Goal: Information Seeking & Learning: Find specific fact

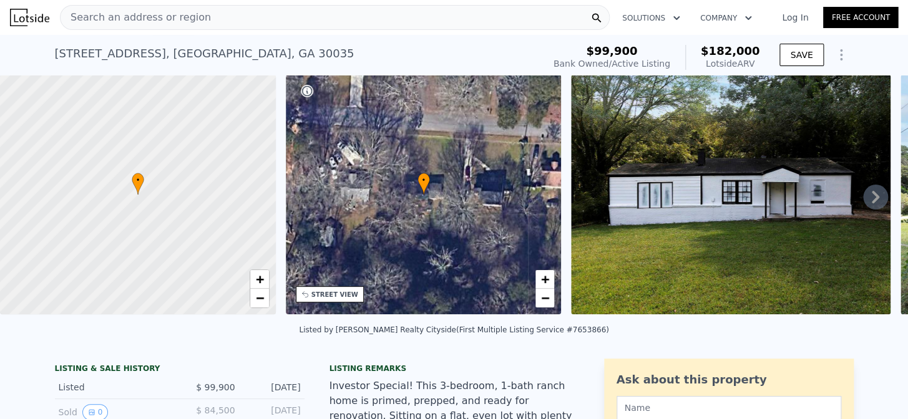
click at [321, 12] on div "Search an address or region" at bounding box center [335, 17] width 550 height 25
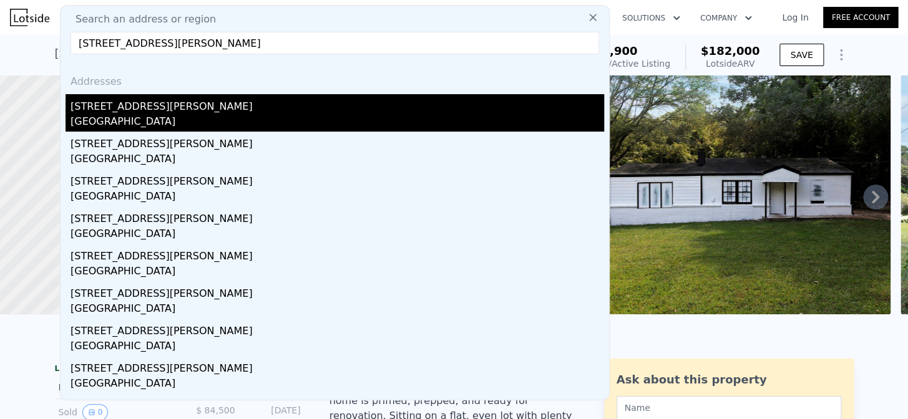
type input "[STREET_ADDRESS][PERSON_NAME]"
click at [172, 96] on div "[STREET_ADDRESS][PERSON_NAME]" at bounding box center [336, 104] width 533 height 20
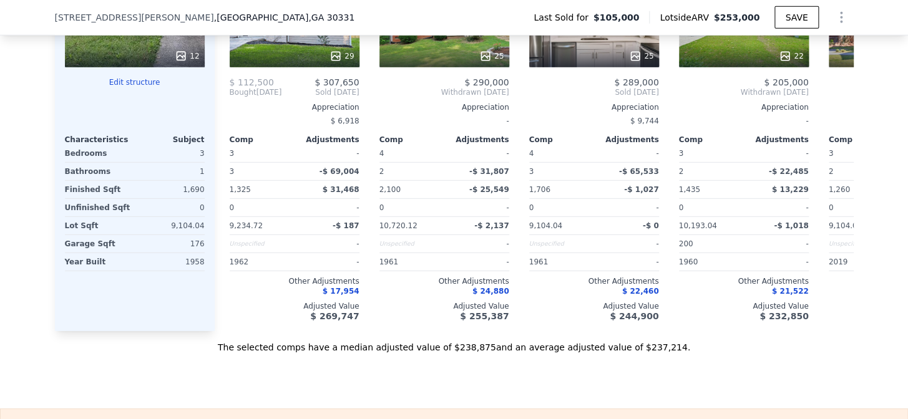
scroll to position [1422, 0]
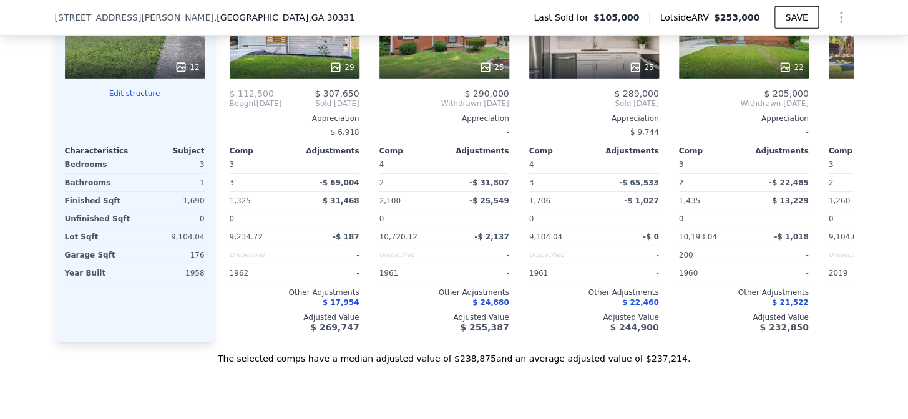
drag, startPoint x: 823, startPoint y: 386, endPoint x: 749, endPoint y: 441, distance: 92.7
click at [749, 419] on html "Search an address or region Solutions Company Open main menu Log In Free Accoun…" at bounding box center [454, 209] width 908 height 419
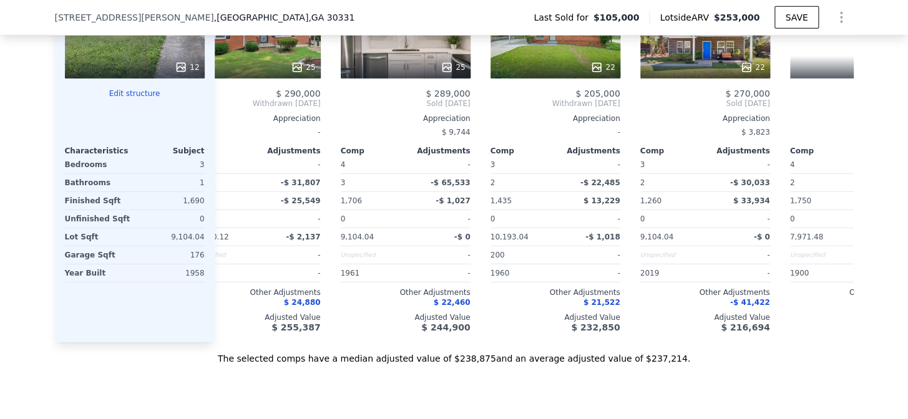
scroll to position [0, 0]
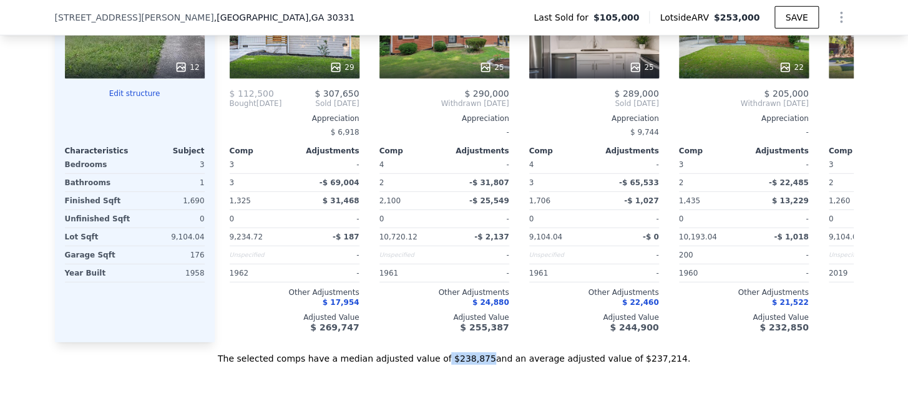
drag, startPoint x: 449, startPoint y: 374, endPoint x: 484, endPoint y: 374, distance: 35.6
click at [484, 365] on div "The selected comps have a median adjusted value of $238,875 and an average adju…" at bounding box center [454, 353] width 798 height 22
copy div "$238,875"
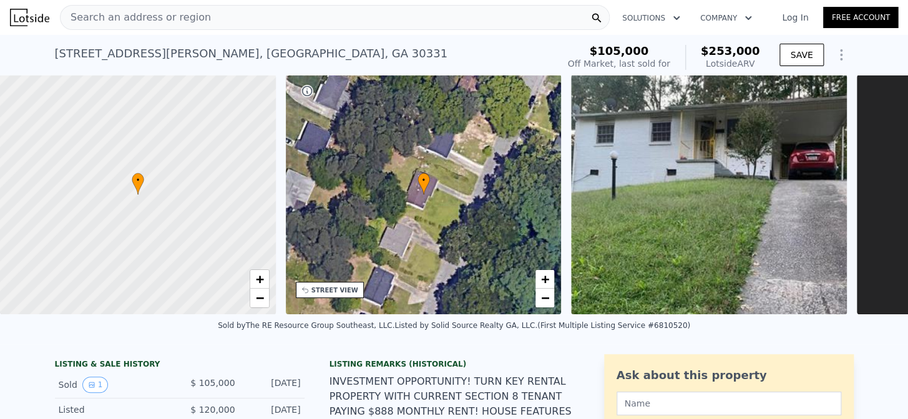
click at [201, 11] on div "Search an address or region" at bounding box center [335, 17] width 550 height 25
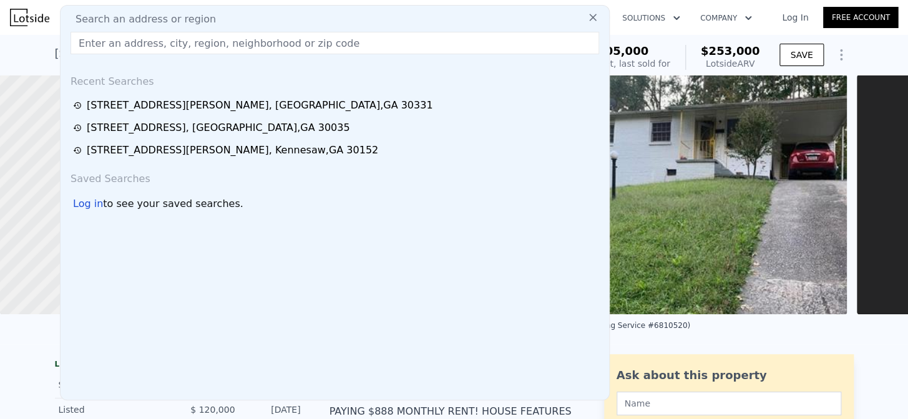
click at [201, 11] on div "Search an address or region Recent Searches [STREET_ADDRESS][GEOGRAPHIC_DATA][P…" at bounding box center [335, 202] width 550 height 395
click at [191, 44] on input "text" at bounding box center [334, 43] width 528 height 22
paste input "[STREET_ADDRESS]"
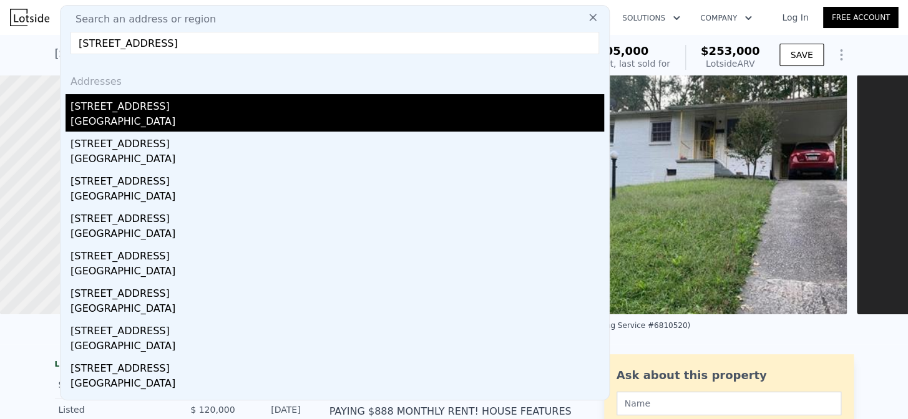
type input "[STREET_ADDRESS]"
click at [131, 114] on div "[GEOGRAPHIC_DATA]" at bounding box center [336, 122] width 533 height 17
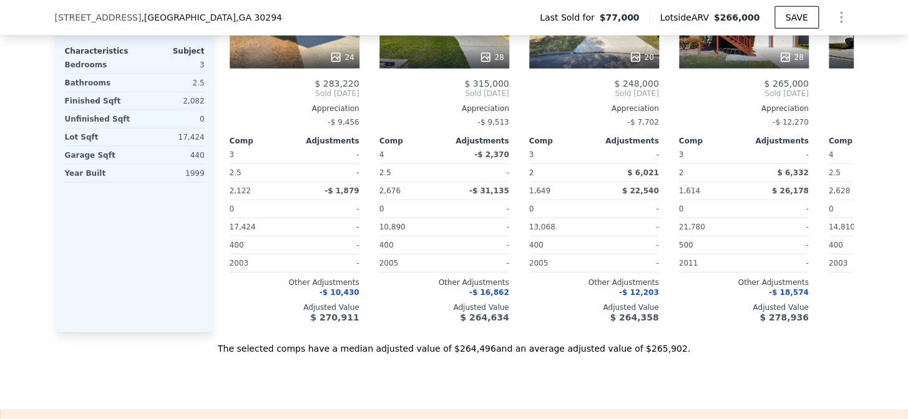
scroll to position [1379, 0]
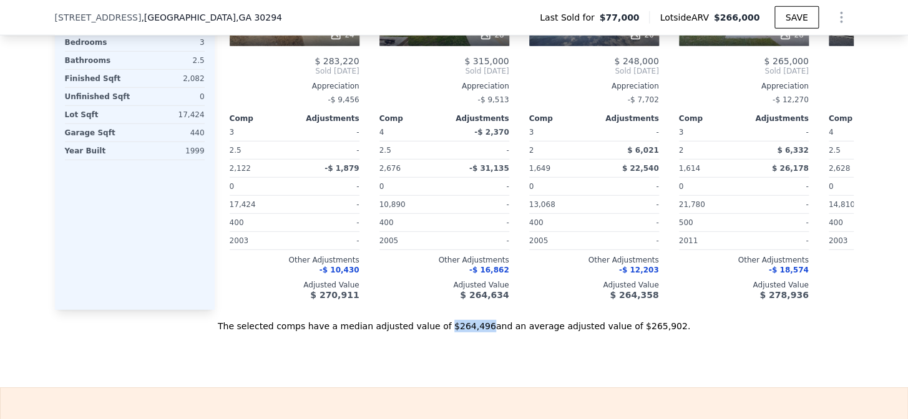
drag, startPoint x: 449, startPoint y: 334, endPoint x: 484, endPoint y: 341, distance: 35.5
copy div "$264,496"
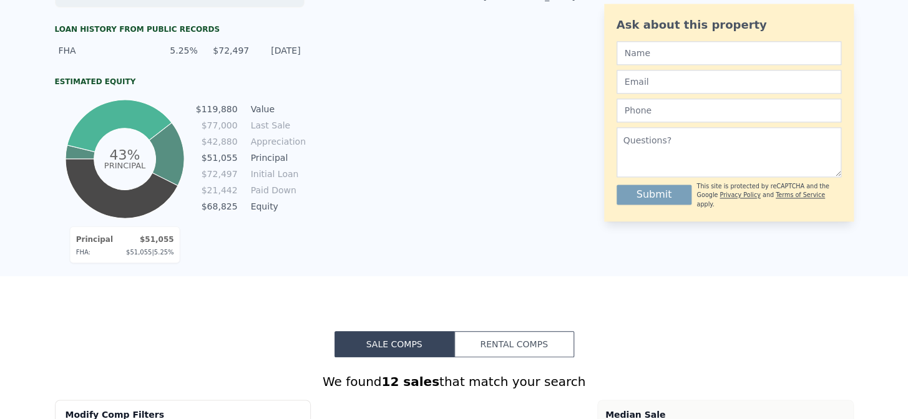
scroll to position [0, 0]
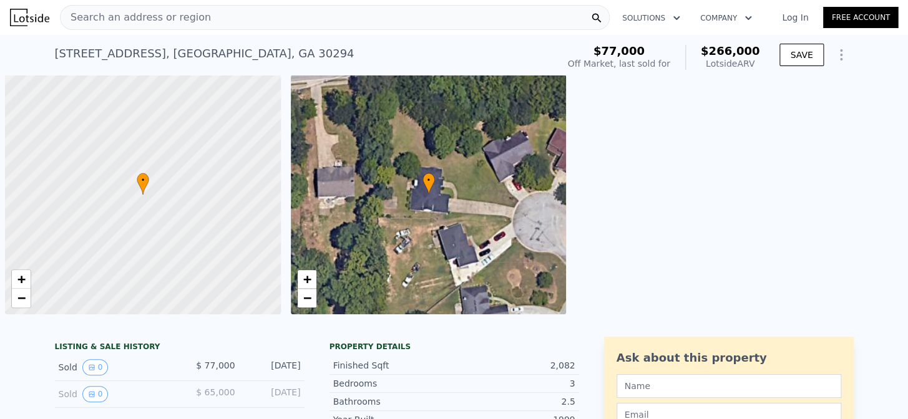
click at [180, 14] on span "Search an address or region" at bounding box center [136, 17] width 150 height 15
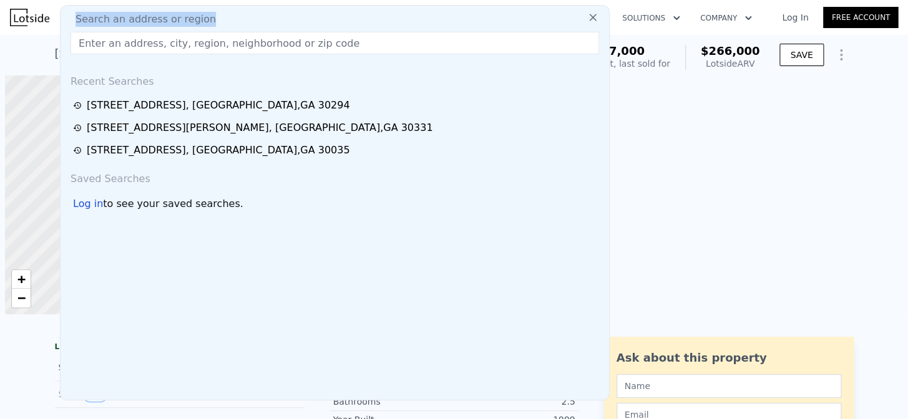
click at [181, 12] on span "Search an address or region" at bounding box center [140, 19] width 150 height 15
click at [162, 48] on input "text" at bounding box center [334, 43] width 528 height 22
paste input "[STREET_ADDRESS]"
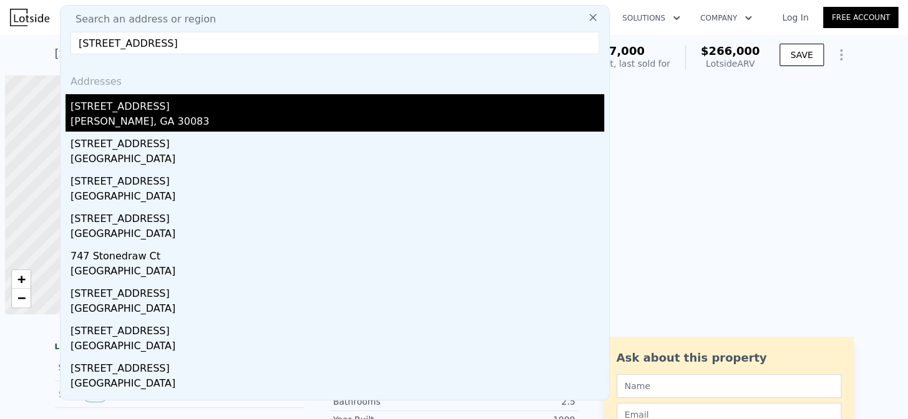
type input "[STREET_ADDRESS]"
click at [120, 104] on div "[STREET_ADDRESS]" at bounding box center [336, 104] width 533 height 20
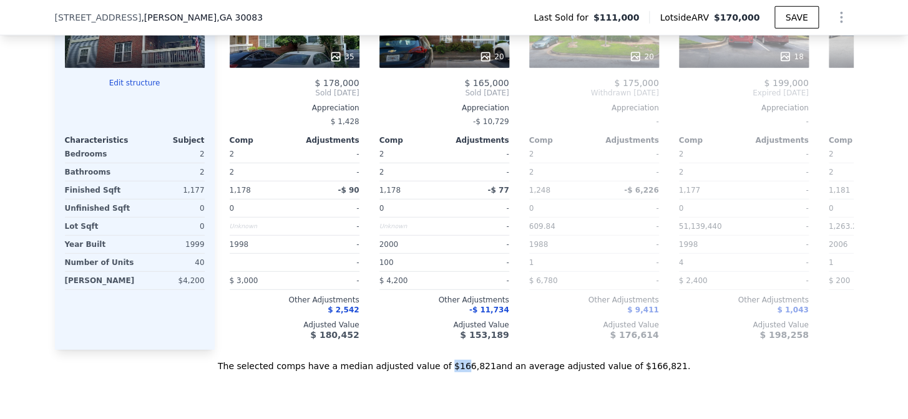
scroll to position [1357, 0]
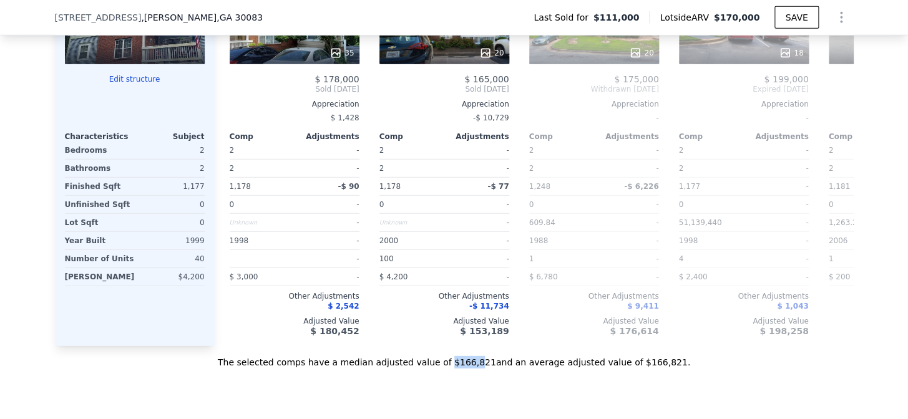
drag, startPoint x: 452, startPoint y: 409, endPoint x: 474, endPoint y: 405, distance: 22.3
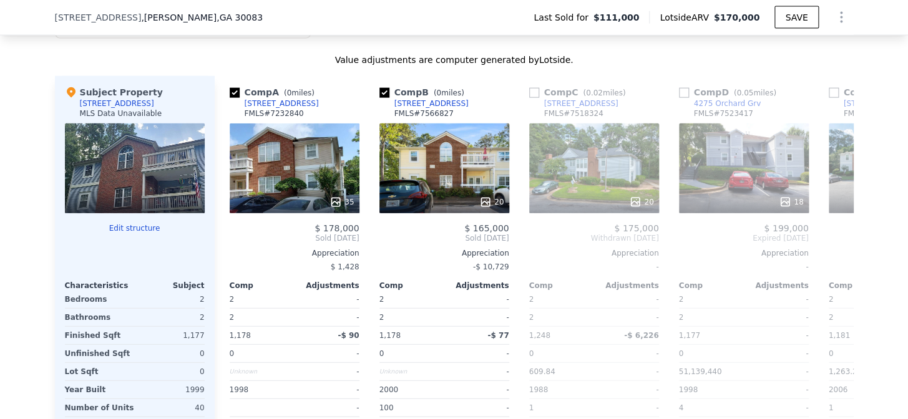
scroll to position [1220, 0]
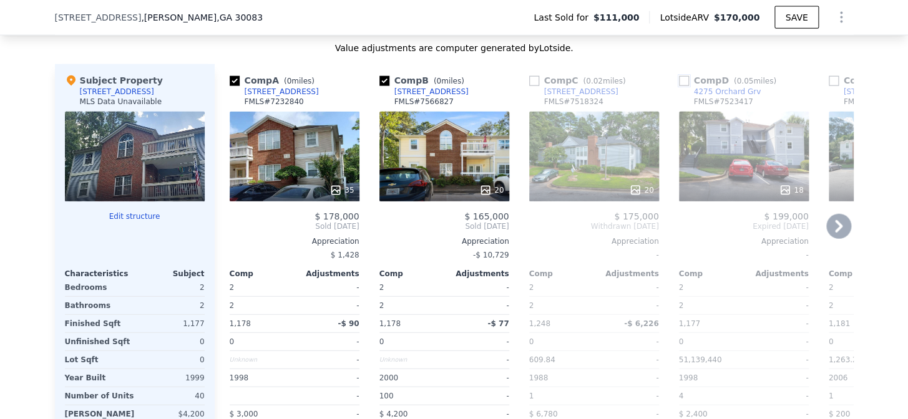
click at [679, 83] on input "checkbox" at bounding box center [684, 81] width 10 height 10
checkbox input "true"
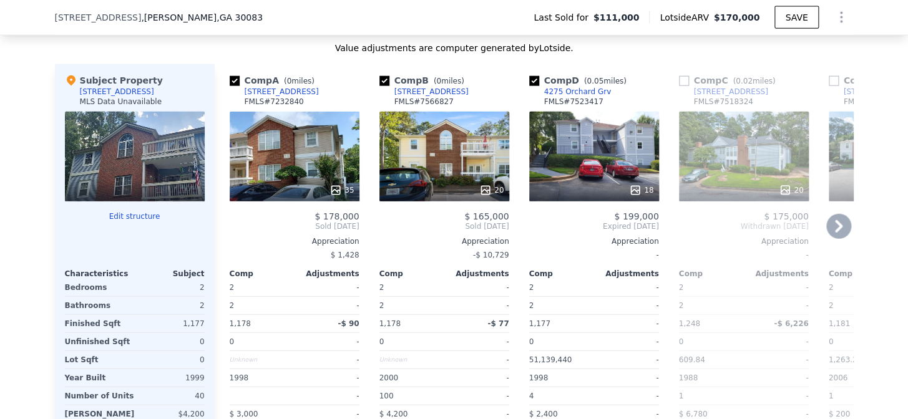
click at [835, 223] on icon at bounding box center [838, 226] width 7 height 12
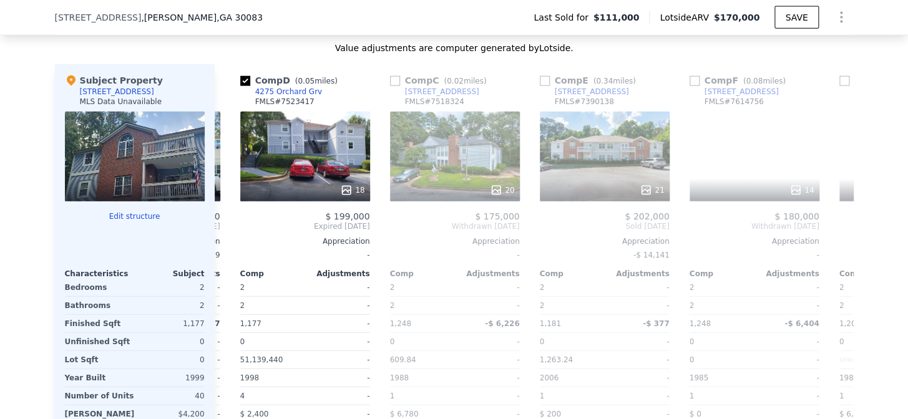
scroll to position [0, 299]
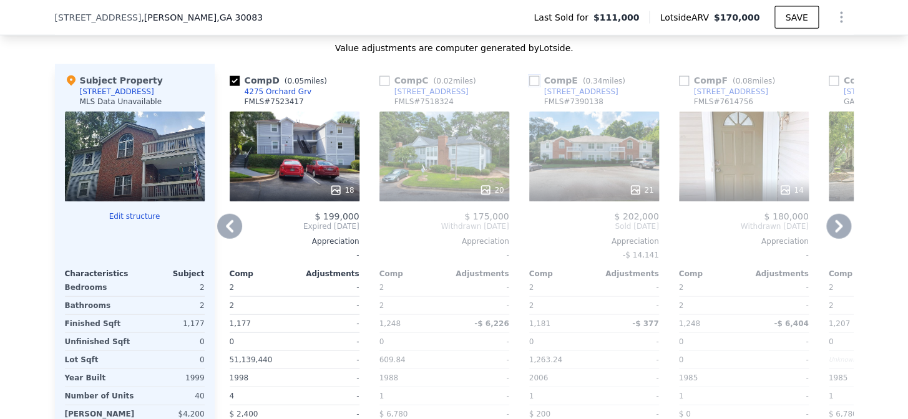
click at [529, 76] on input "checkbox" at bounding box center [534, 81] width 10 height 10
checkbox input "true"
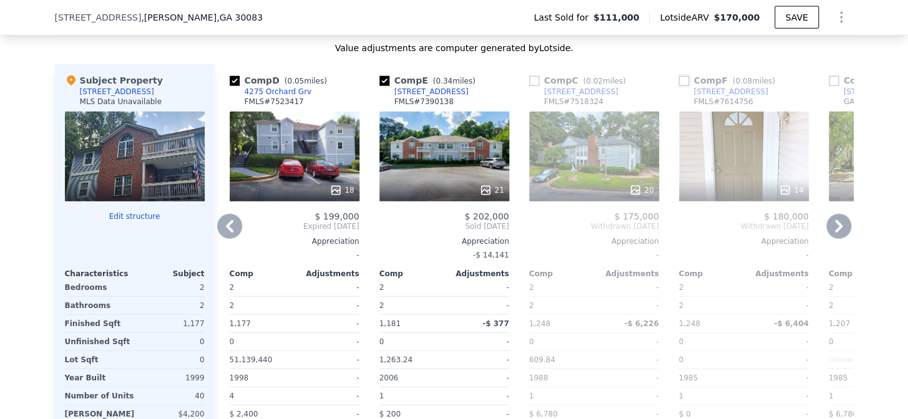
click at [679, 79] on input "checkbox" at bounding box center [684, 81] width 10 height 10
checkbox input "true"
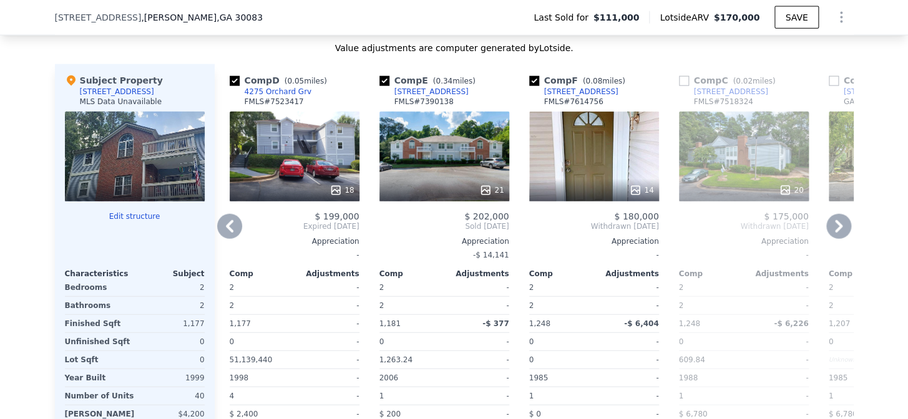
click at [823, 226] on div "Comp G ( 0.04 miles) [STREET_ADDRESS] GAMLS # 10355315 20 $ 121,550 Sold [DATE]…" at bounding box center [893, 273] width 140 height 419
click at [842, 226] on icon at bounding box center [838, 226] width 25 height 25
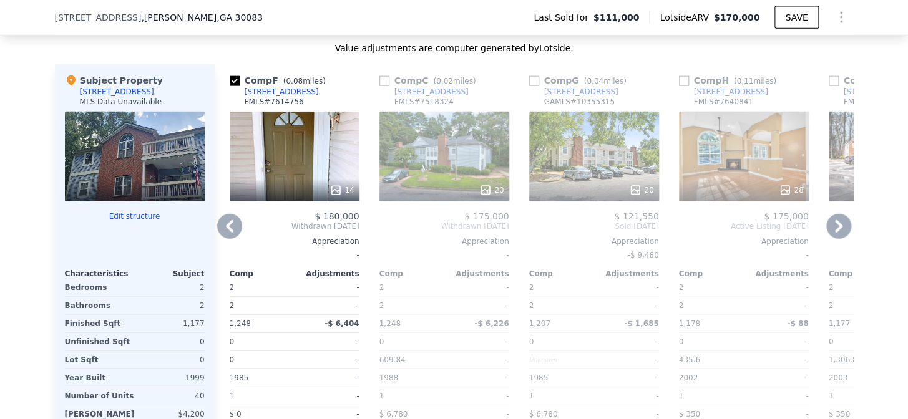
click at [842, 226] on icon at bounding box center [838, 226] width 25 height 25
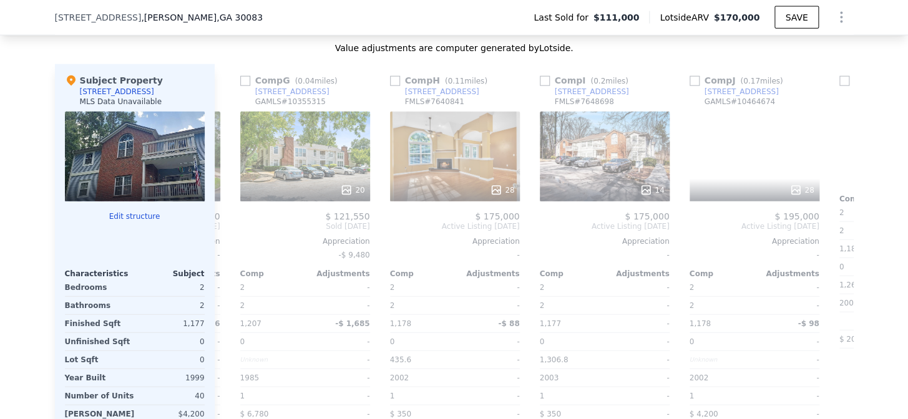
scroll to position [0, 898]
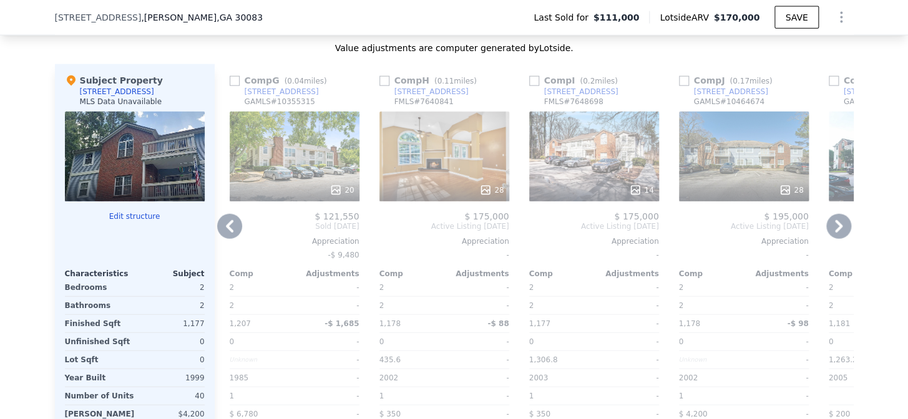
click at [842, 226] on icon at bounding box center [838, 226] width 25 height 25
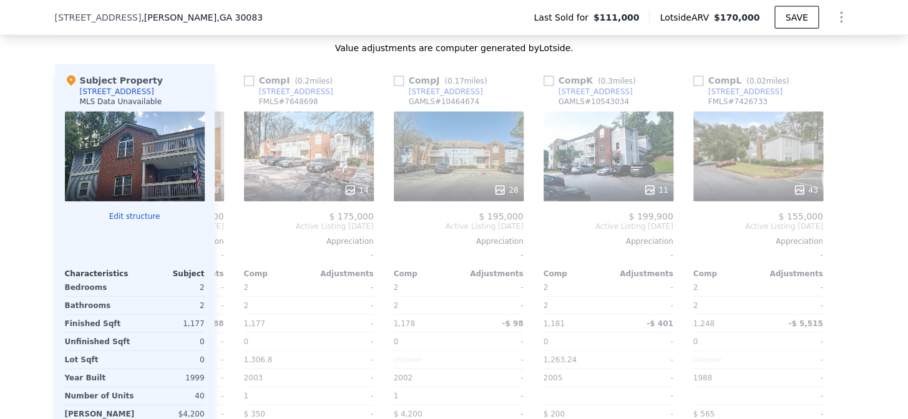
scroll to position [0, 1187]
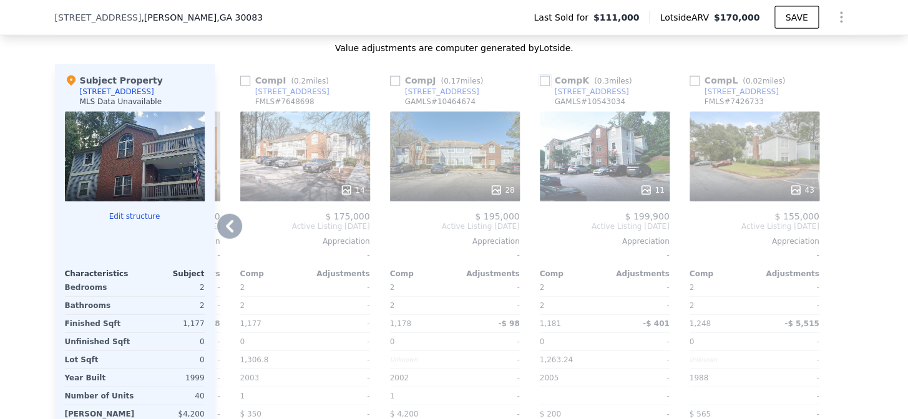
click at [540, 77] on input "checkbox" at bounding box center [545, 81] width 10 height 10
checkbox input "true"
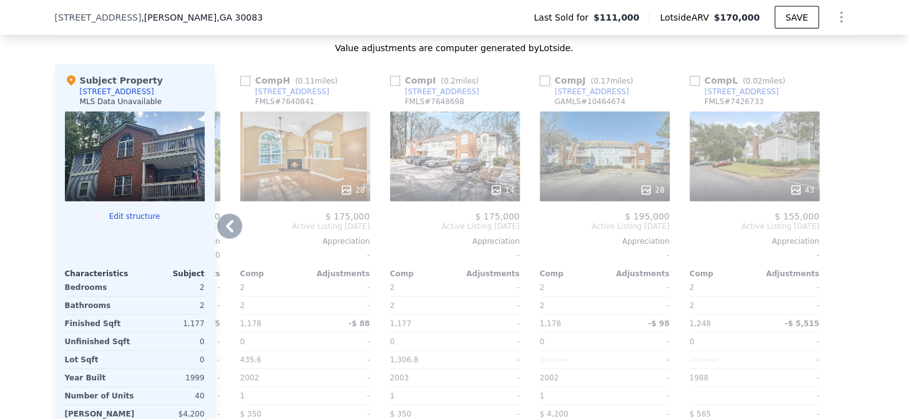
click at [540, 80] on input "checkbox" at bounding box center [545, 81] width 10 height 10
checkbox input "true"
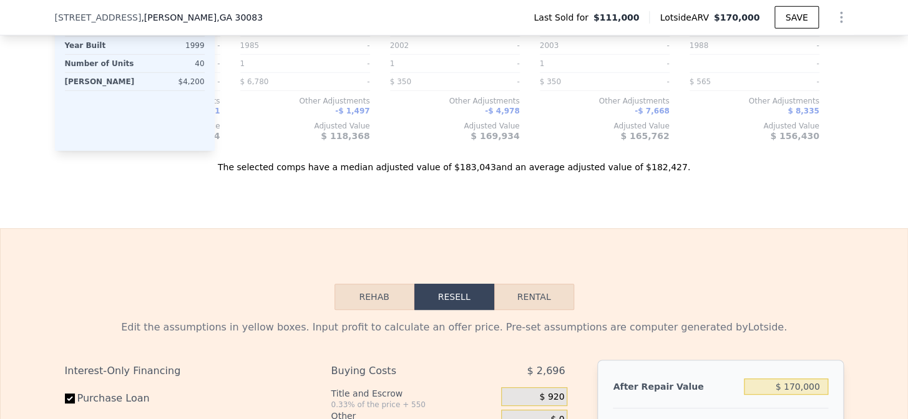
scroll to position [1535, 0]
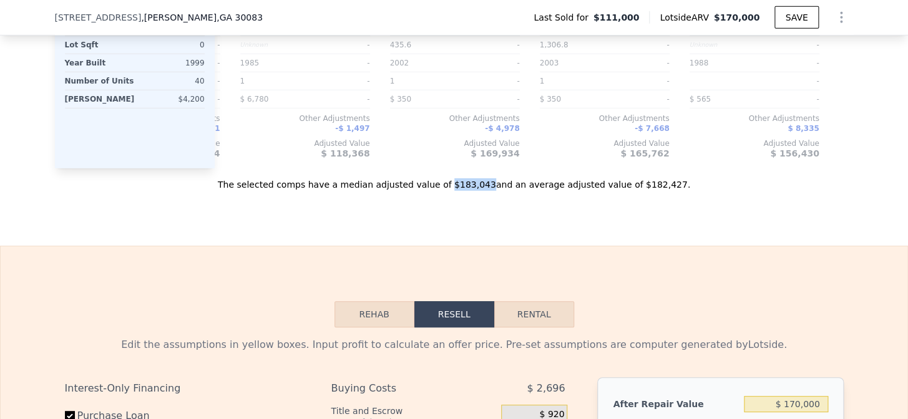
drag, startPoint x: 451, startPoint y: 192, endPoint x: 483, endPoint y: 200, distance: 33.4
copy div "$183,043"
checkbox input "false"
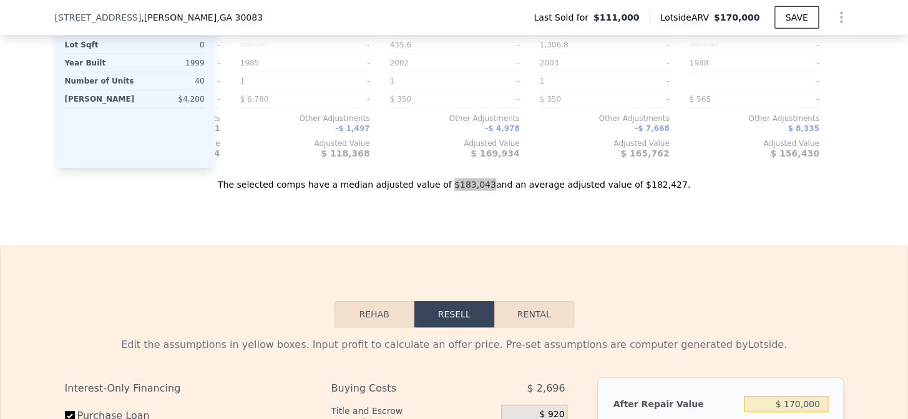
checkbox input "false"
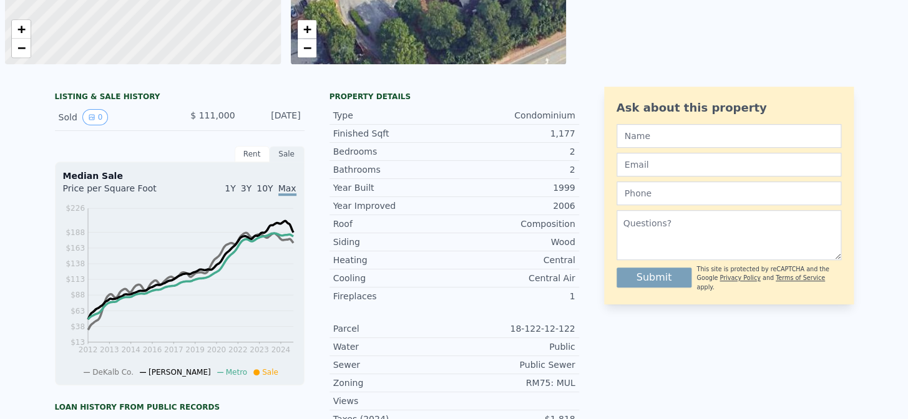
scroll to position [0, 0]
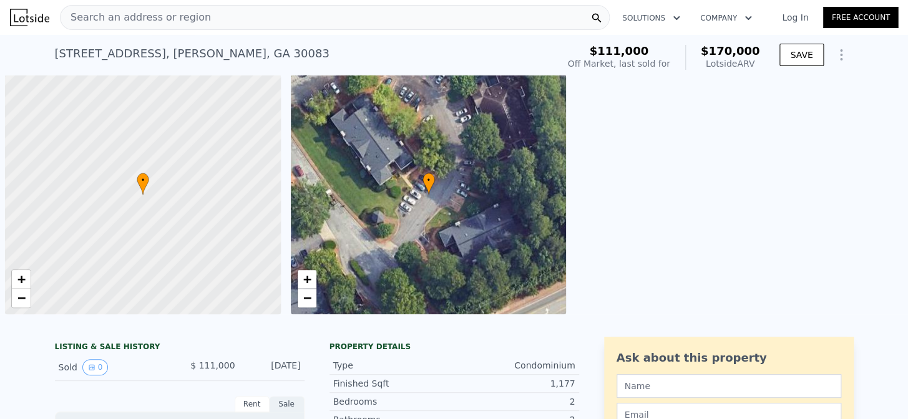
click at [230, 16] on div "Search an address or region" at bounding box center [335, 17] width 550 height 25
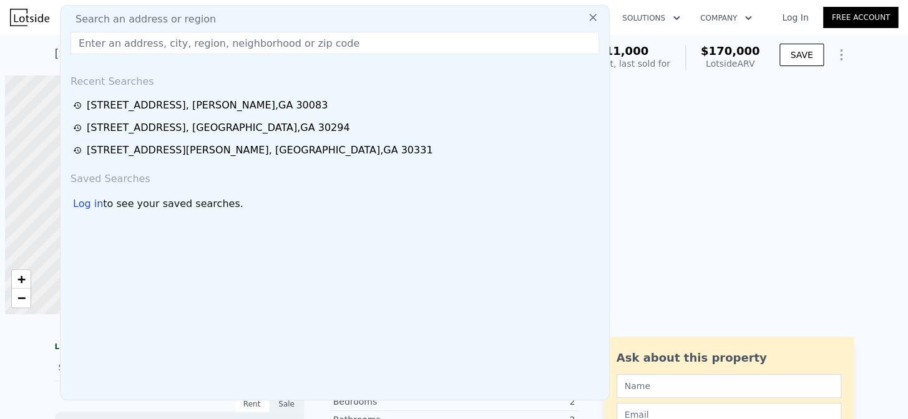
click at [209, 44] on input "text" at bounding box center [334, 43] width 528 height 22
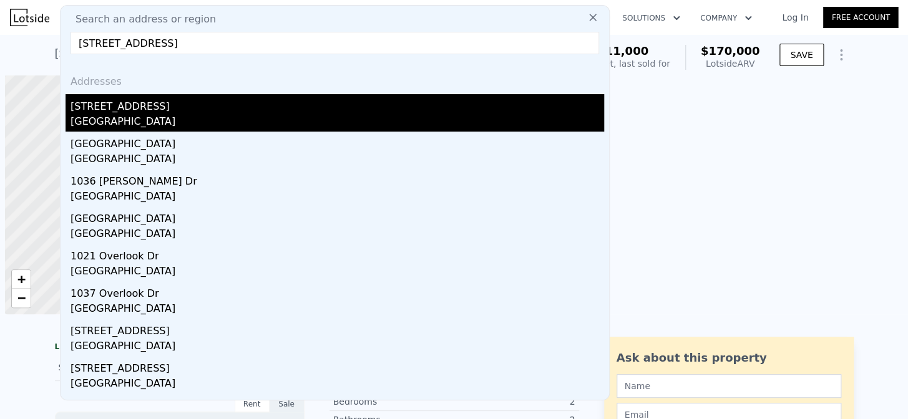
type input "[STREET_ADDRESS]"
click at [125, 117] on div "[GEOGRAPHIC_DATA]" at bounding box center [336, 122] width 533 height 17
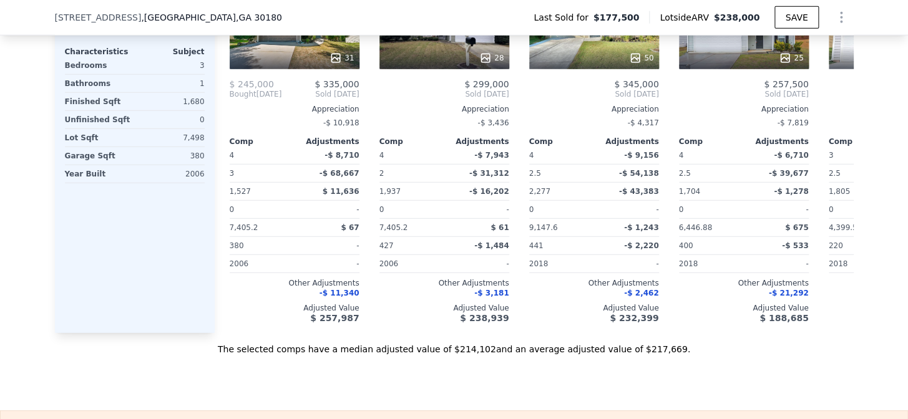
scroll to position [1374, 0]
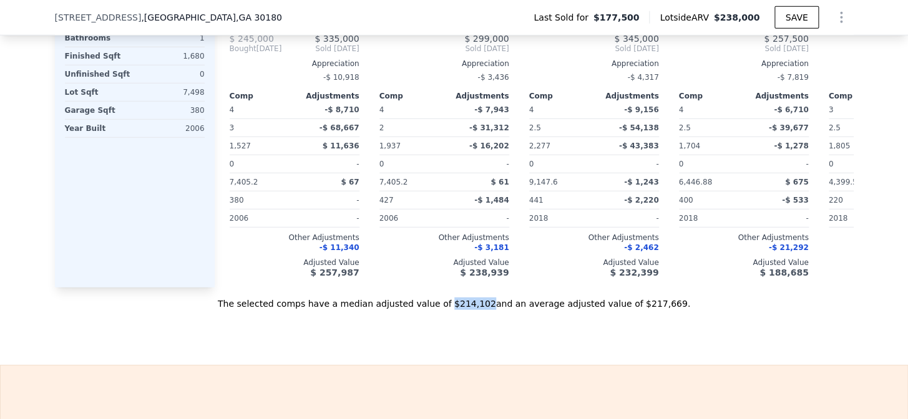
drag, startPoint x: 452, startPoint y: 313, endPoint x: 482, endPoint y: 315, distance: 30.0
click at [482, 310] on div "The selected comps have a median adjusted value of $214,102 and an average adju…" at bounding box center [454, 299] width 798 height 22
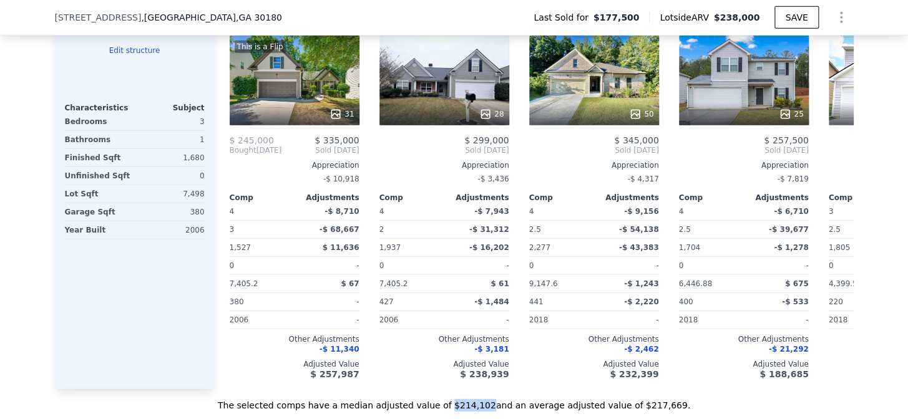
scroll to position [1176, 0]
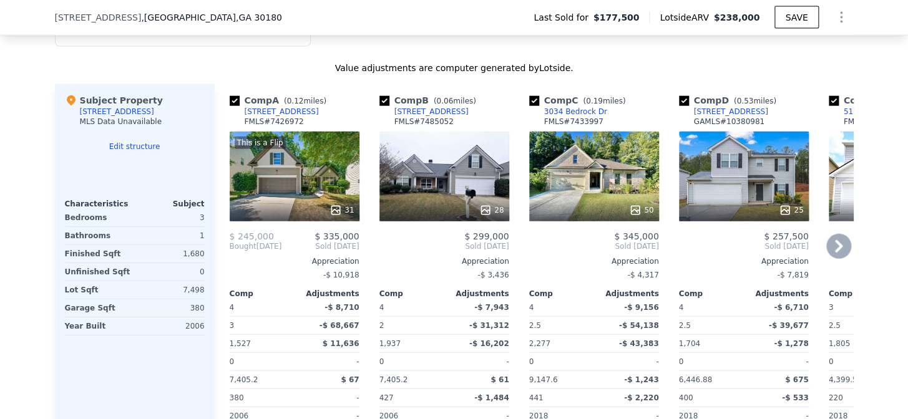
click at [831, 243] on icon at bounding box center [838, 246] width 25 height 25
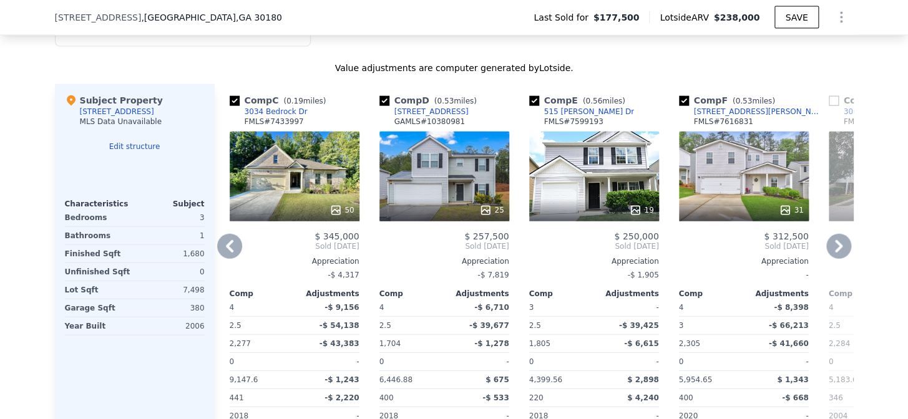
click at [831, 243] on icon at bounding box center [838, 246] width 25 height 25
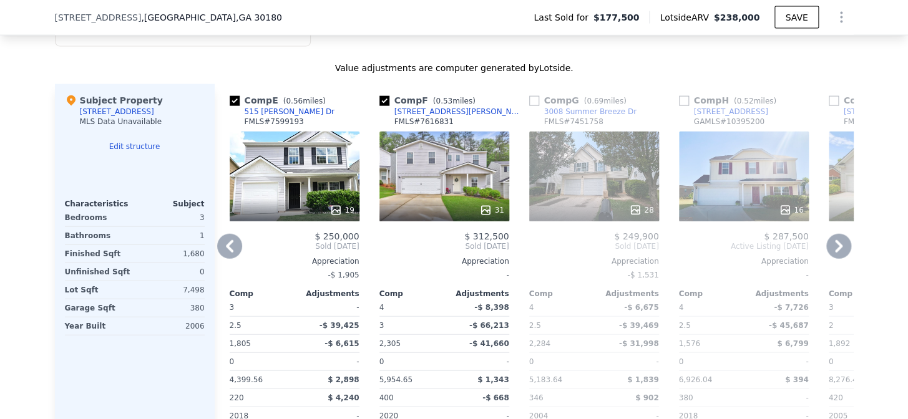
click at [831, 243] on icon at bounding box center [838, 246] width 25 height 25
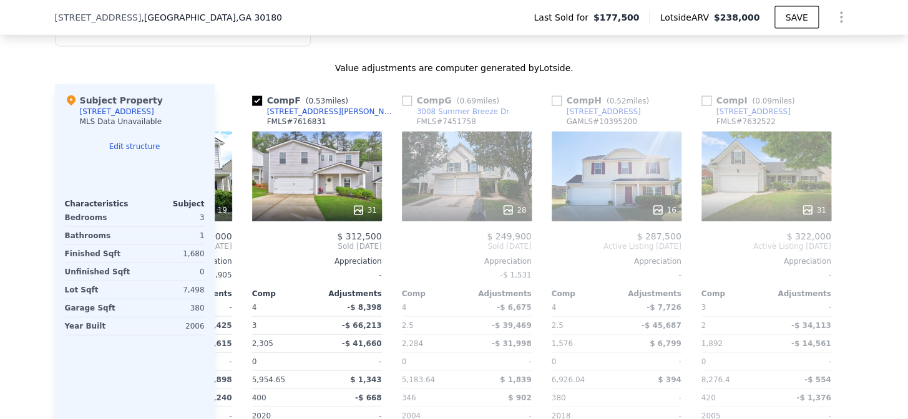
scroll to position [0, 738]
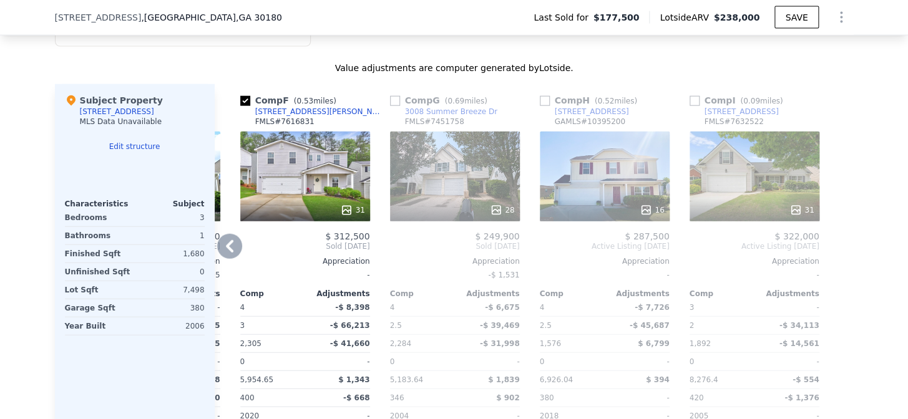
click at [834, 243] on div at bounding box center [844, 284] width 20 height 401
click at [689, 99] on input "checkbox" at bounding box center [694, 101] width 10 height 10
checkbox input "true"
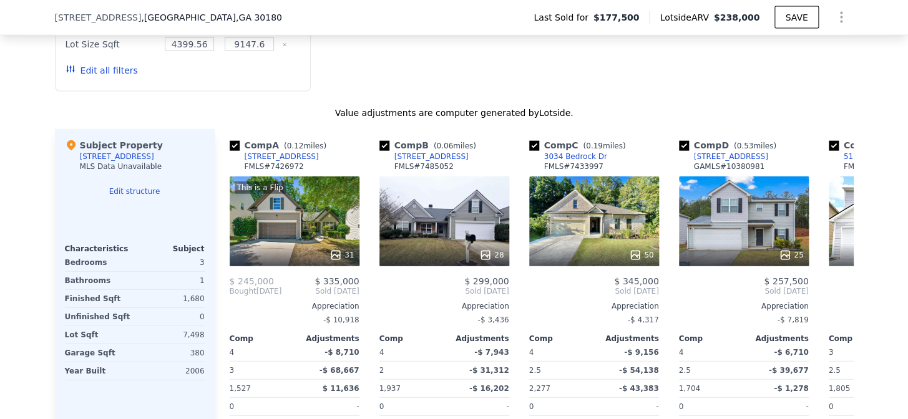
scroll to position [1092, 0]
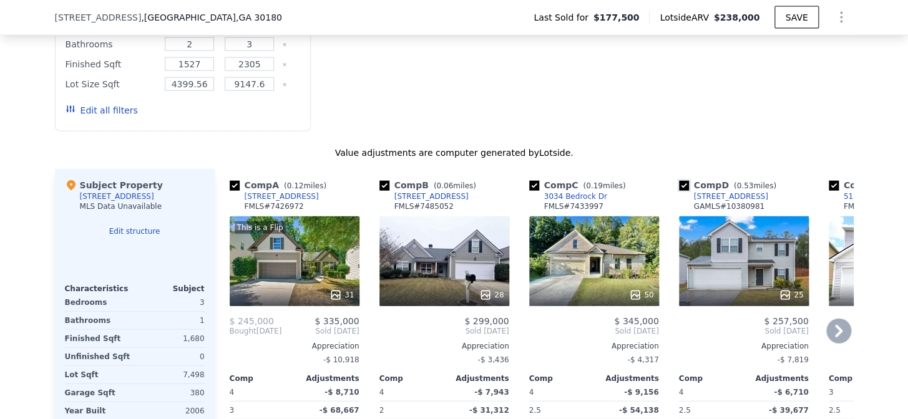
click at [679, 187] on input "checkbox" at bounding box center [684, 186] width 10 height 10
checkbox input "false"
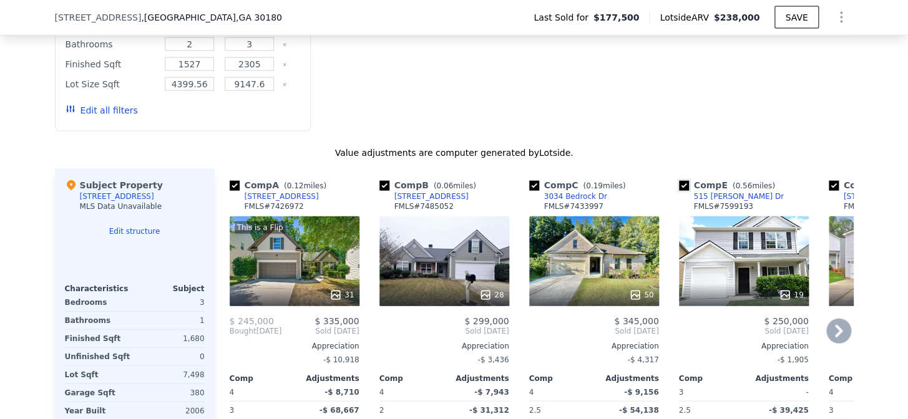
click at [679, 181] on input "checkbox" at bounding box center [684, 186] width 10 height 10
checkbox input "false"
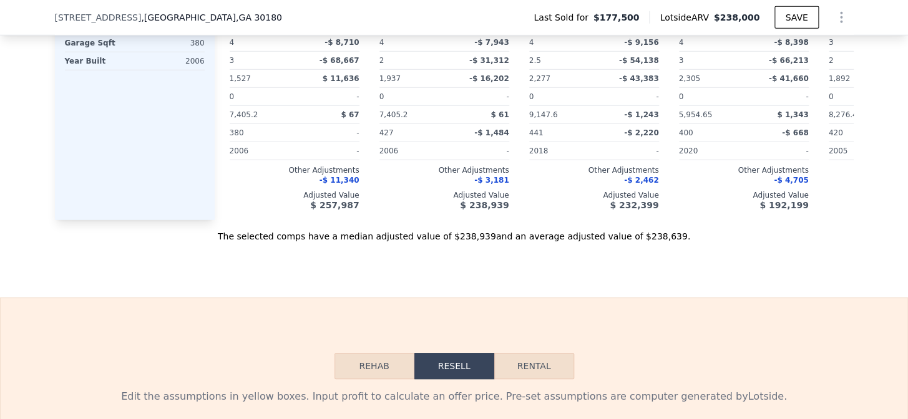
scroll to position [1533, 0]
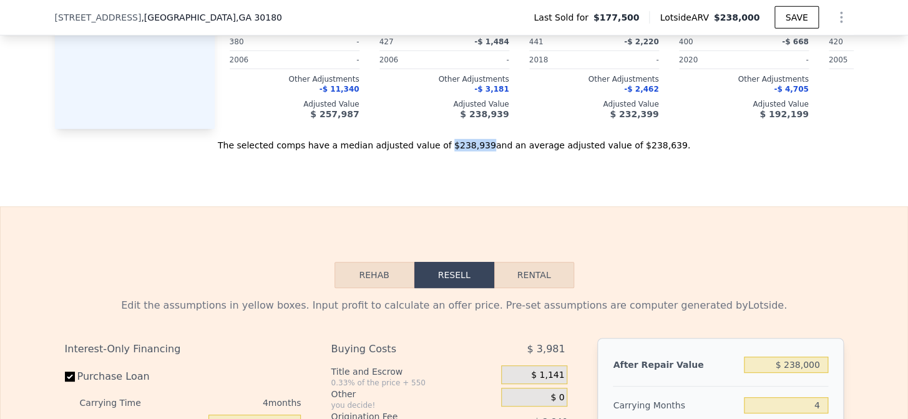
drag, startPoint x: 449, startPoint y: 154, endPoint x: 482, endPoint y: 153, distance: 32.4
click at [482, 152] on div "The selected comps have a median adjusted value of $238,939 and an average adju…" at bounding box center [454, 140] width 798 height 22
copy div "$238,939"
checkbox input "false"
checkbox input "true"
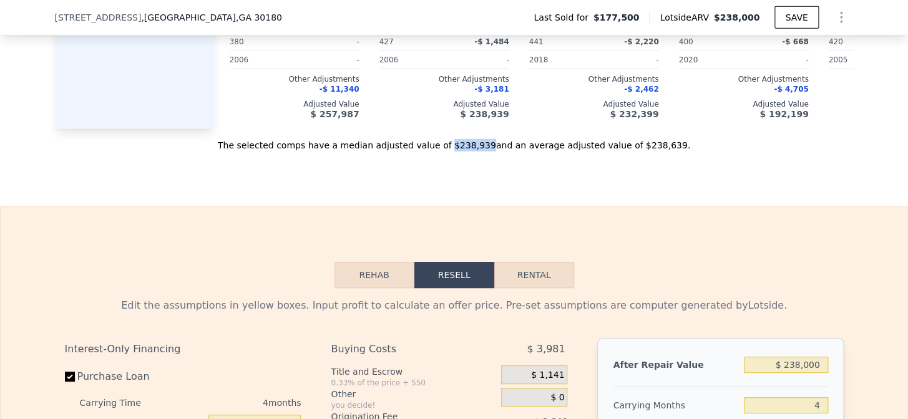
checkbox input "true"
